Goal: Information Seeking & Learning: Check status

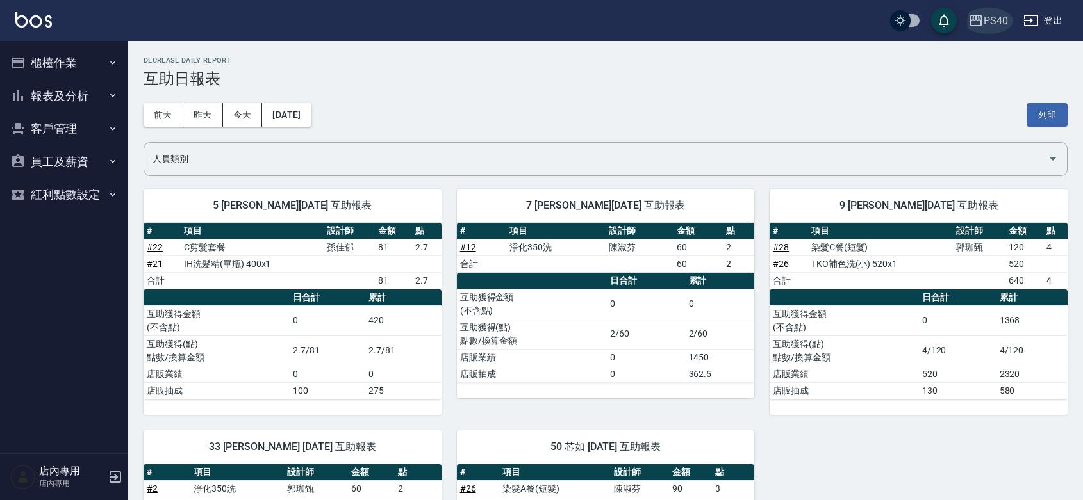
click at [972, 20] on icon "button" at bounding box center [975, 21] width 13 height 12
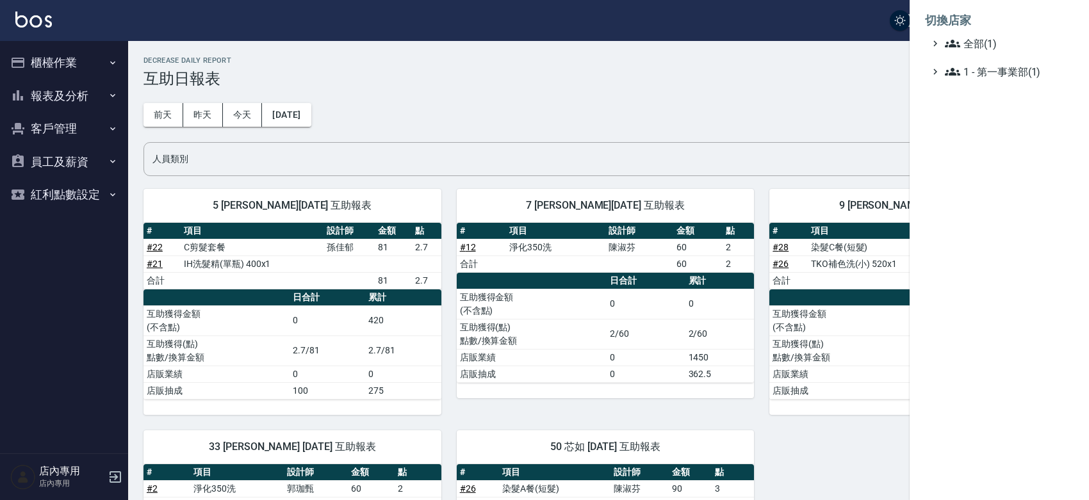
click at [751, 101] on div at bounding box center [544, 250] width 1089 height 500
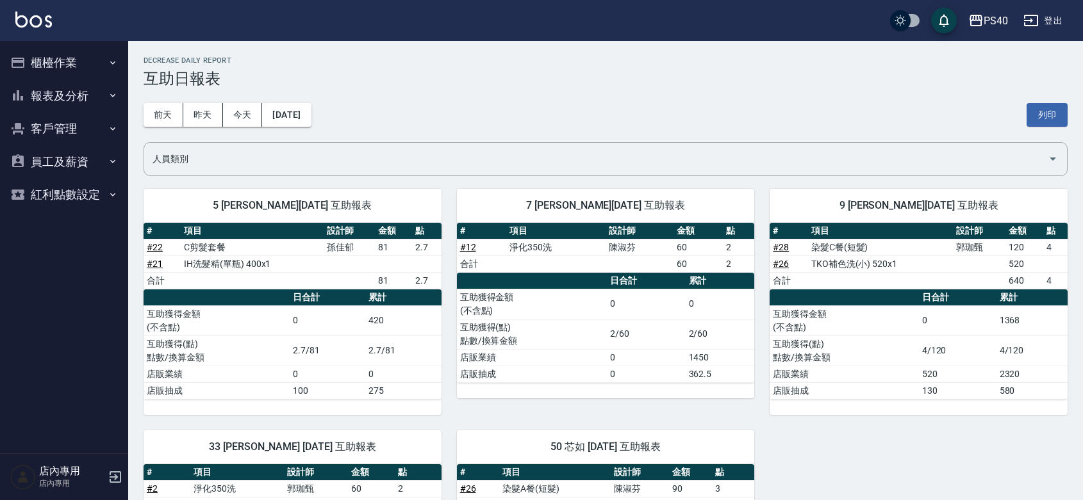
click at [31, 88] on button "報表及分析" at bounding box center [64, 95] width 118 height 33
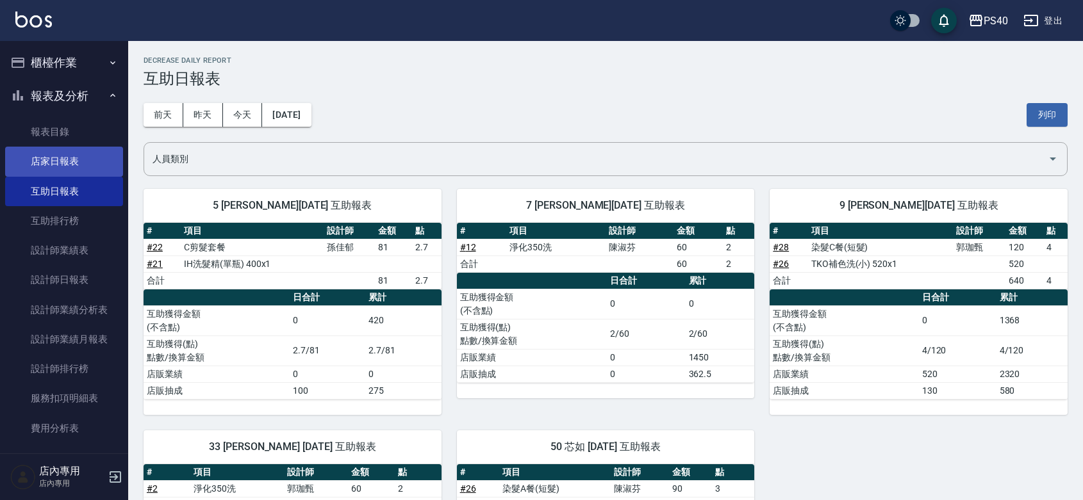
click at [58, 165] on link "店家日報表" at bounding box center [64, 161] width 118 height 29
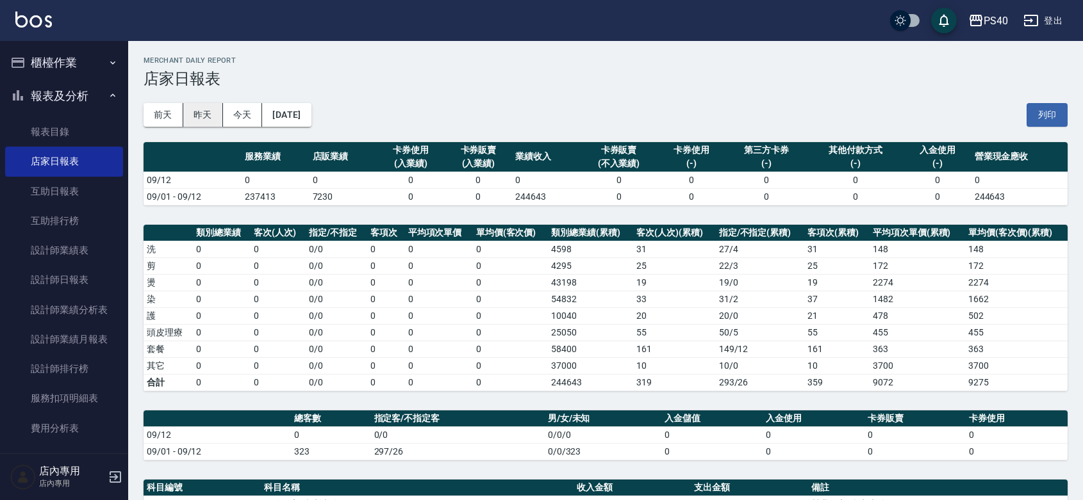
click at [196, 110] on button "昨天" at bounding box center [203, 115] width 40 height 24
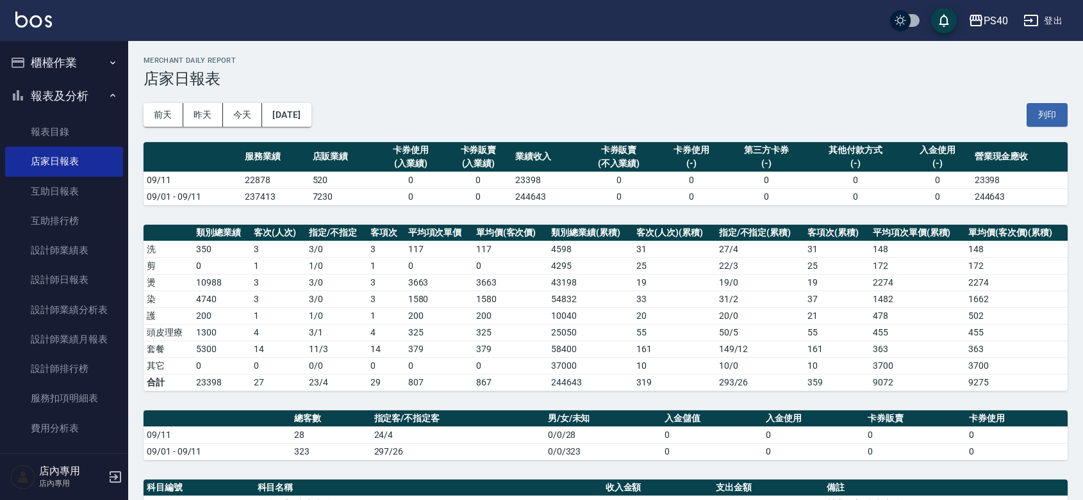
scroll to position [317, 0]
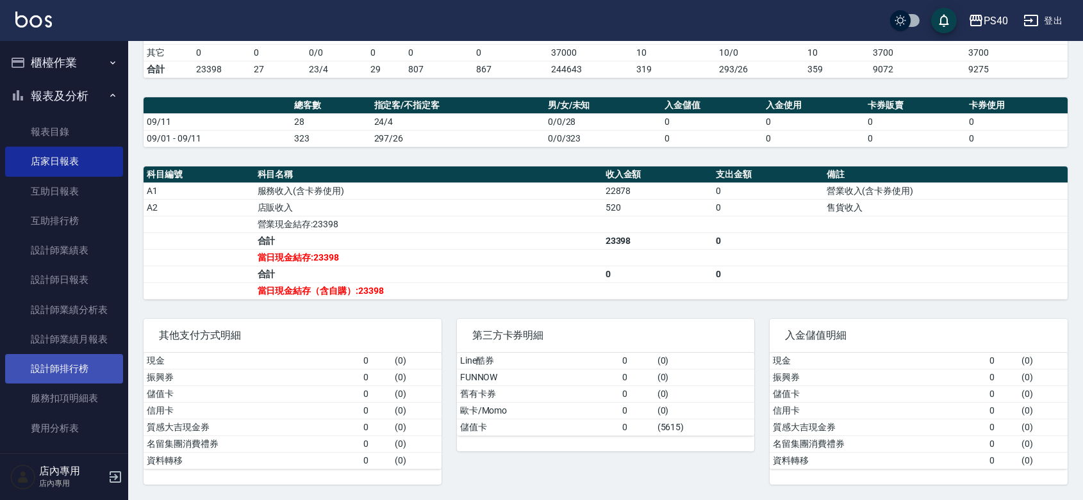
click at [71, 370] on link "設計師排行榜" at bounding box center [64, 368] width 118 height 29
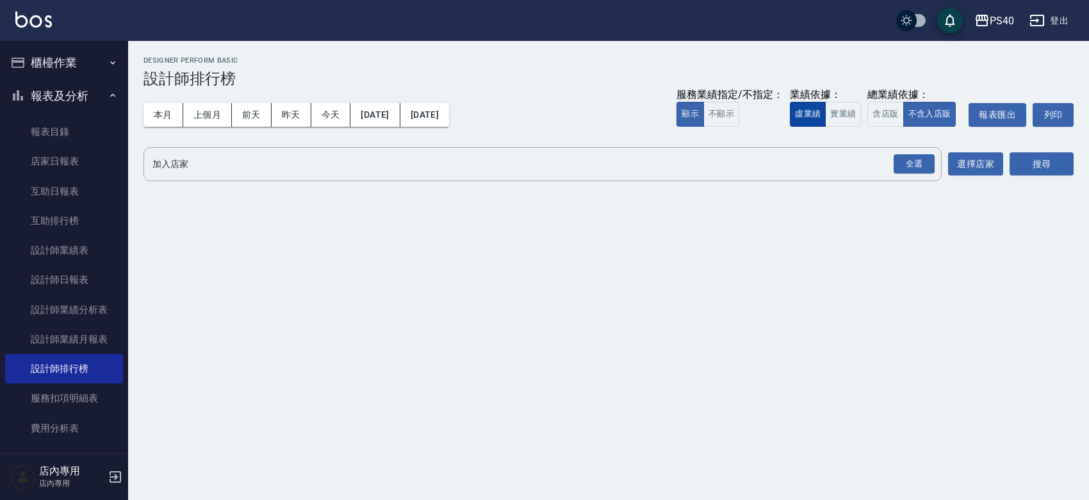
click at [825, 116] on button "實業績" at bounding box center [843, 114] width 36 height 25
drag, startPoint x: 215, startPoint y: 116, endPoint x: 319, endPoint y: 113, distance: 103.8
click at [216, 116] on button "上個月" at bounding box center [207, 115] width 49 height 24
drag, startPoint x: 907, startPoint y: 170, endPoint x: 1046, endPoint y: 171, distance: 139.0
click at [914, 170] on div "全選" at bounding box center [914, 164] width 41 height 20
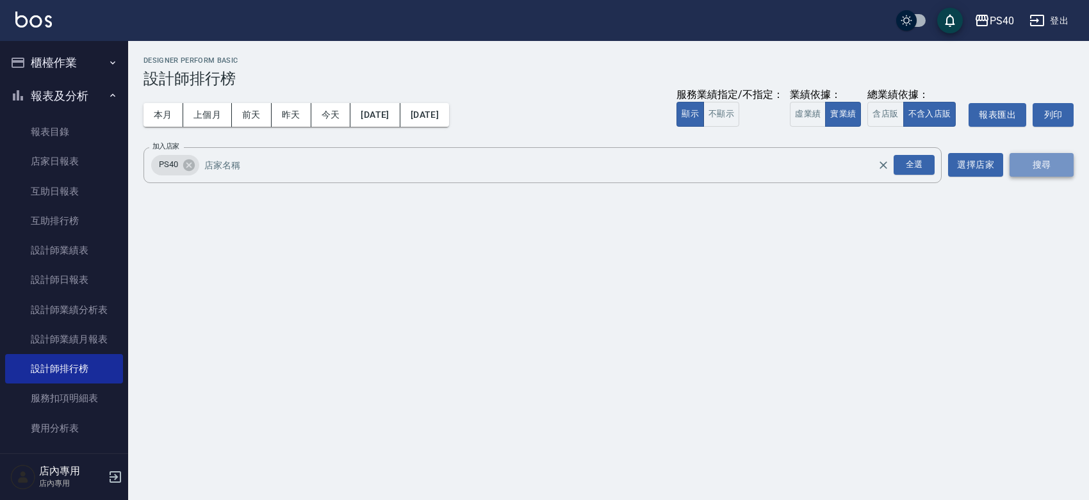
click at [1048, 168] on button "搜尋" at bounding box center [1042, 165] width 64 height 24
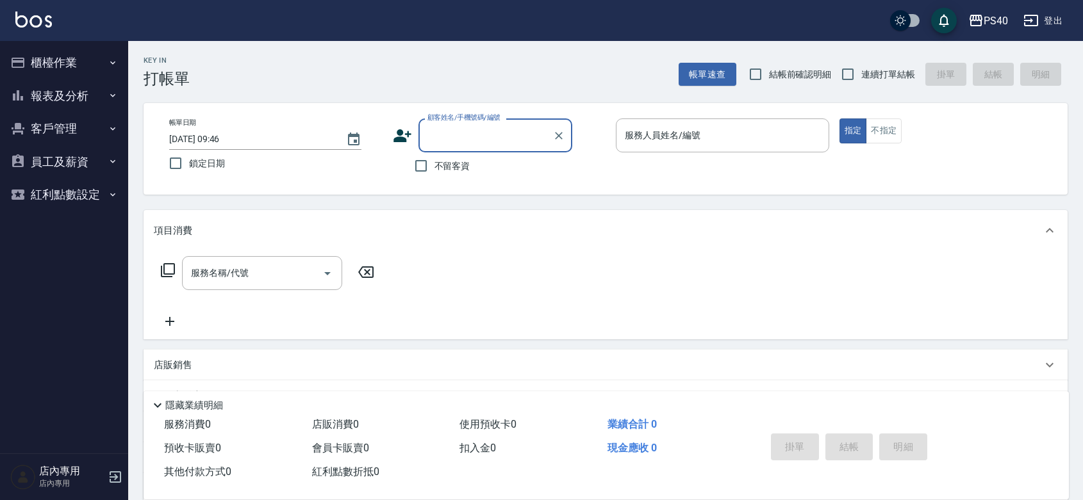
click at [93, 98] on button "報表及分析" at bounding box center [64, 95] width 118 height 33
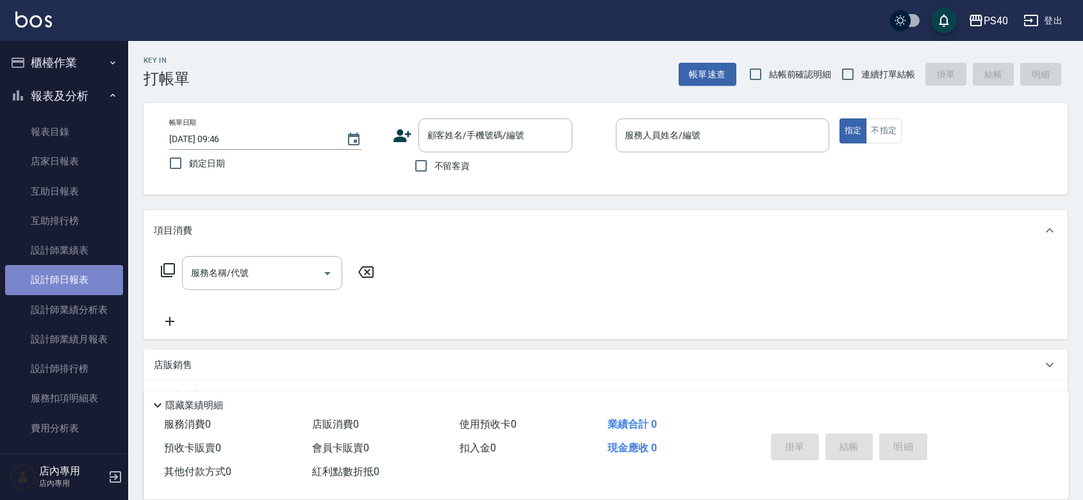
click at [70, 279] on link "設計師日報表" at bounding box center [64, 279] width 118 height 29
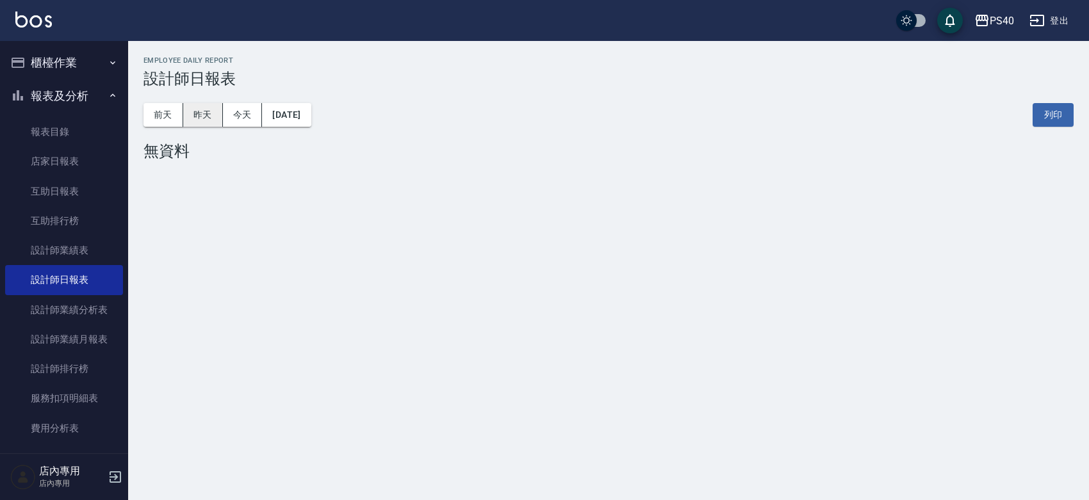
click at [199, 114] on button "昨天" at bounding box center [203, 115] width 40 height 24
